Goal: Task Accomplishment & Management: Manage account settings

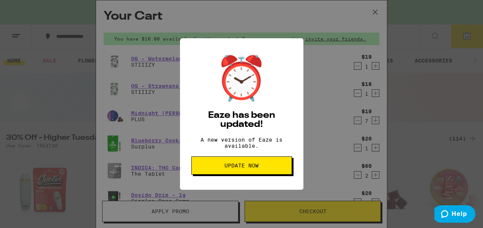
click at [250, 168] on span "Update Now" at bounding box center [241, 165] width 34 height 5
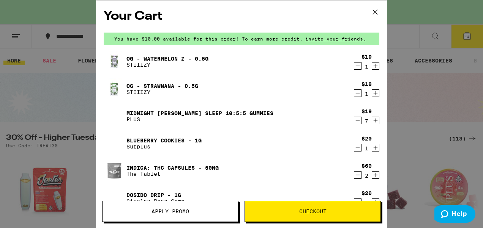
click at [375, 12] on icon at bounding box center [374, 12] width 5 height 5
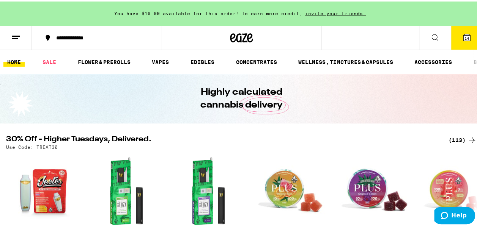
click at [13, 37] on line at bounding box center [15, 37] width 6 height 0
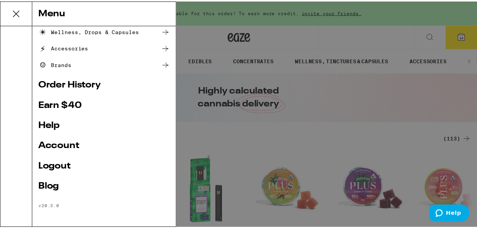
scroll to position [120, 0]
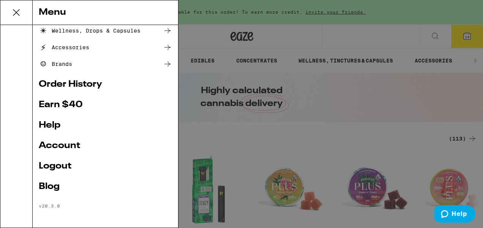
click at [52, 162] on link "Logout" at bounding box center [105, 166] width 133 height 9
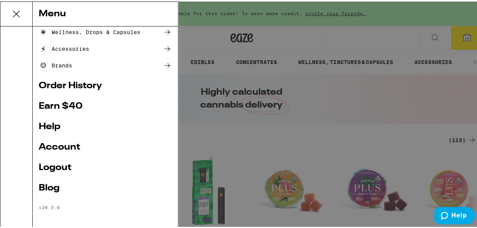
scroll to position [69, 0]
